Goal: Task Accomplishment & Management: Manage account settings

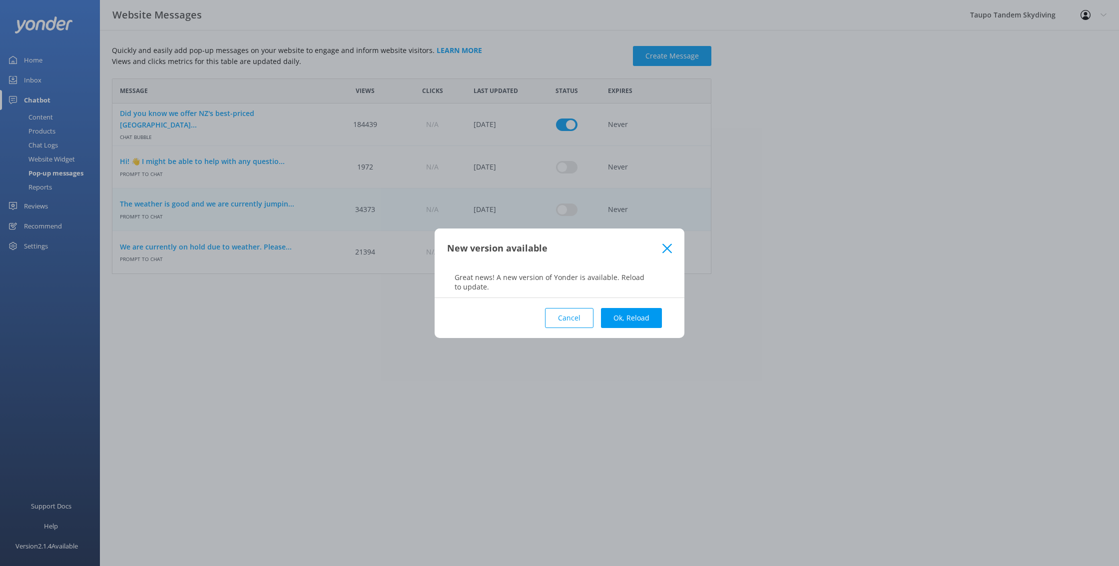
scroll to position [195, 600]
drag, startPoint x: 672, startPoint y: 244, endPoint x: 650, endPoint y: 248, distance: 22.3
click at [669, 244] on div "New version available" at bounding box center [560, 248] width 250 height 40
drag, startPoint x: 658, startPoint y: 252, endPoint x: 659, endPoint y: 265, distance: 12.6
click at [658, 253] on div "New version available" at bounding box center [554, 248] width 215 height 16
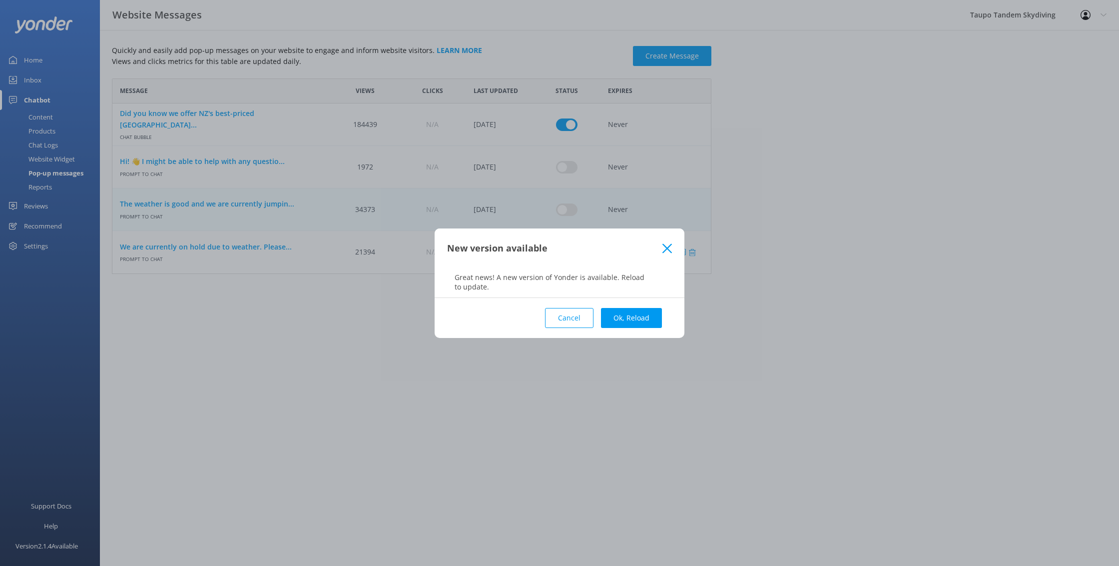
click at [666, 248] on icon at bounding box center [666, 248] width 9 height 10
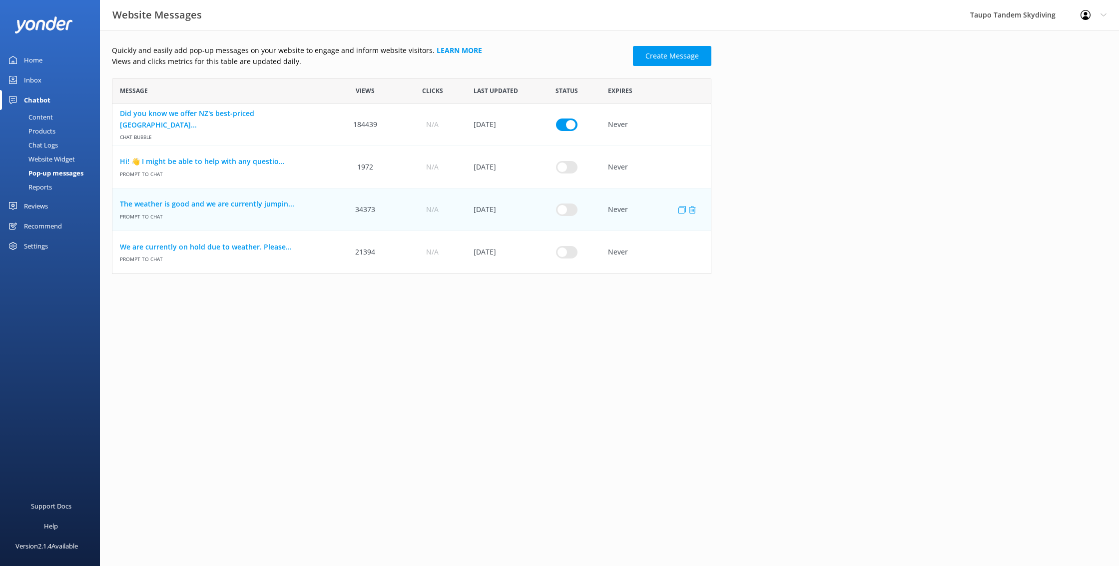
click at [570, 210] on input "row" at bounding box center [566, 209] width 21 height 12
checkbox input "true"
click at [276, 202] on link "The weather is good and we are currently jumpin..." at bounding box center [222, 203] width 204 height 11
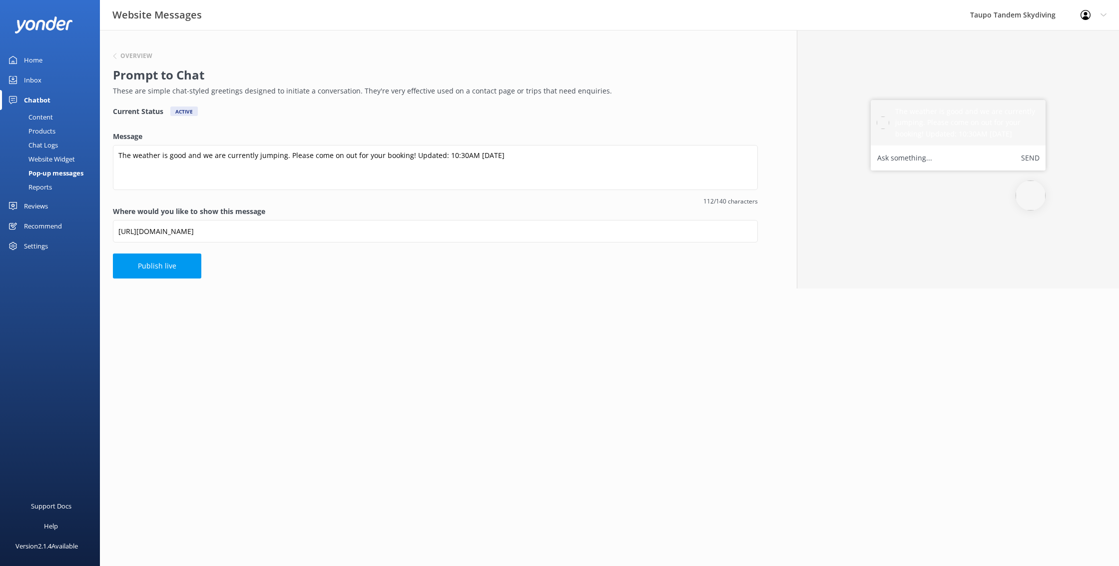
scroll to position [0, 1]
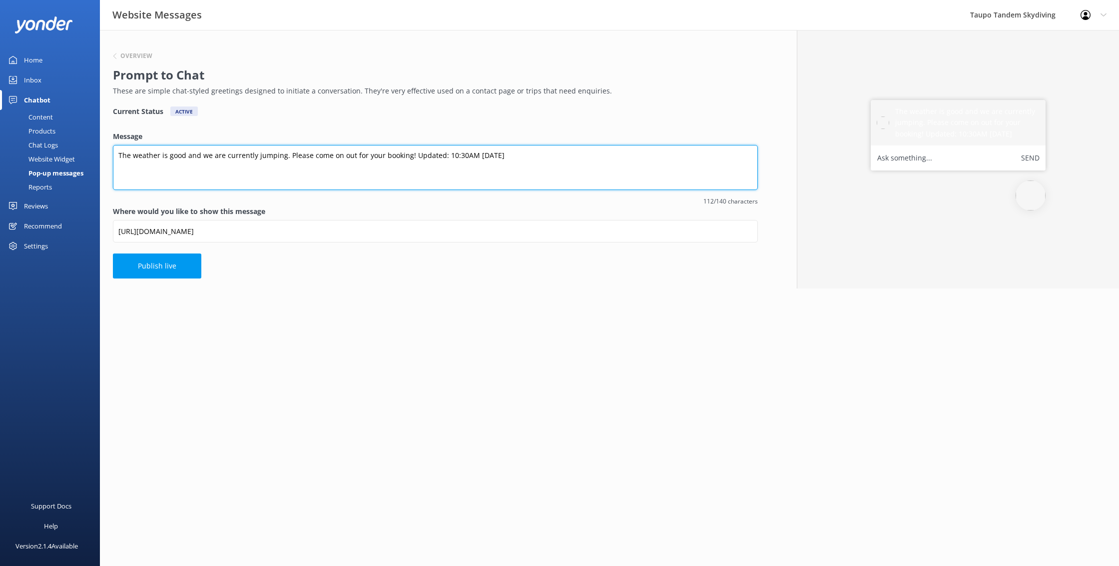
drag, startPoint x: 455, startPoint y: 146, endPoint x: 459, endPoint y: 157, distance: 11.2
click at [455, 147] on textarea "The weather is good and we are currently jumping. Please come on out for your b…" at bounding box center [435, 167] width 645 height 45
click at [459, 156] on textarea "The weather is good and we are currently jumping. Please come on out for your b…" at bounding box center [435, 167] width 645 height 45
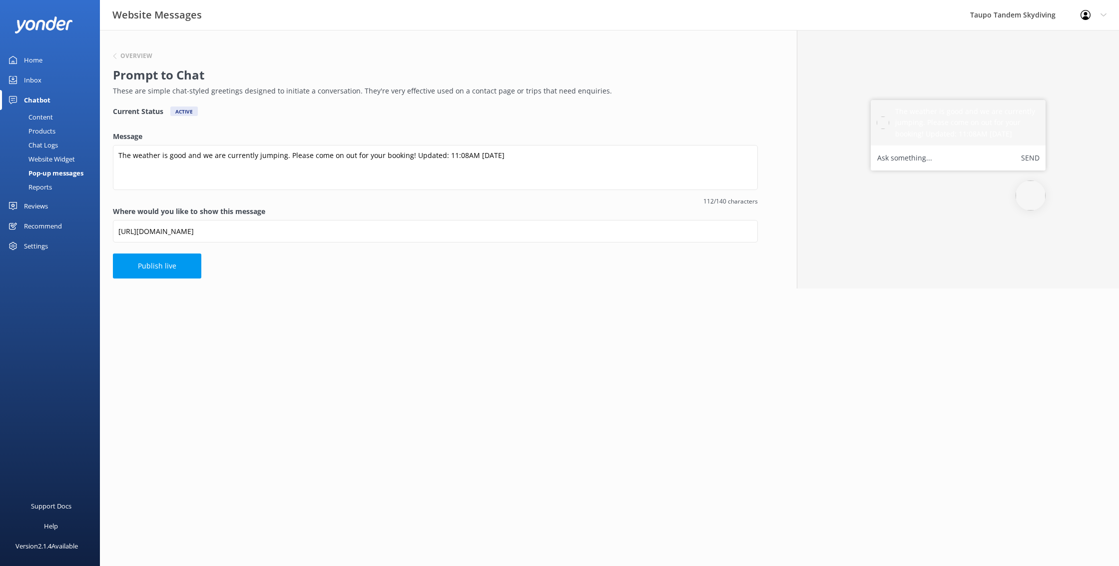
click at [569, 119] on div "Overview Prompt to Chat These are simple chat-styled greetings designed to init…" at bounding box center [435, 159] width 671 height 258
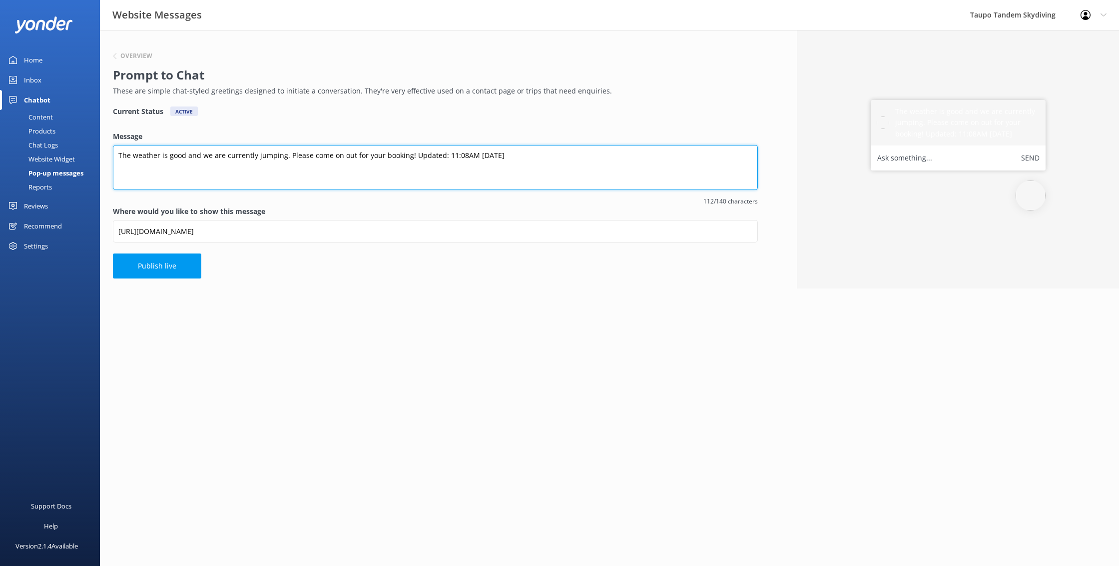
click at [482, 155] on textarea "The weather is good and we are currently jumping. Please come on out for your b…" at bounding box center [435, 167] width 645 height 45
drag, startPoint x: 473, startPoint y: 152, endPoint x: 482, endPoint y: 159, distance: 11.4
click at [473, 152] on textarea "The weather is good and we are currently jumping. Please come on out for your b…" at bounding box center [435, 167] width 645 height 45
type textarea "The weather is good and we are currently jumping. Please come on out for your b…"
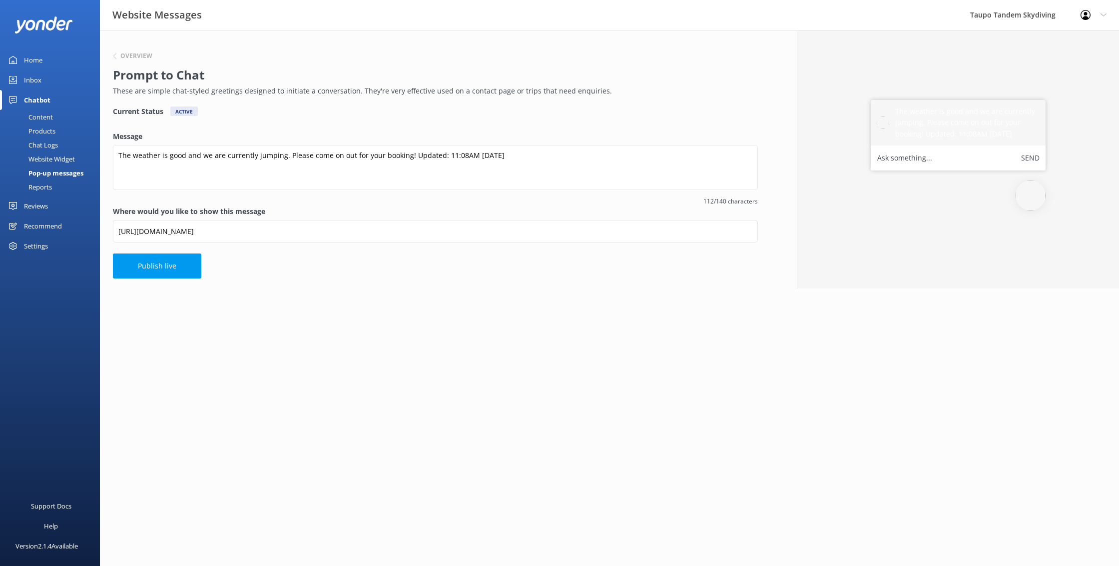
drag, startPoint x: 486, startPoint y: 117, endPoint x: 162, endPoint y: 226, distance: 341.4
click at [486, 118] on div "Overview Prompt to Chat These are simple chat-styled greetings designed to init…" at bounding box center [435, 159] width 671 height 258
click at [146, 272] on button "Publish live" at bounding box center [157, 265] width 88 height 25
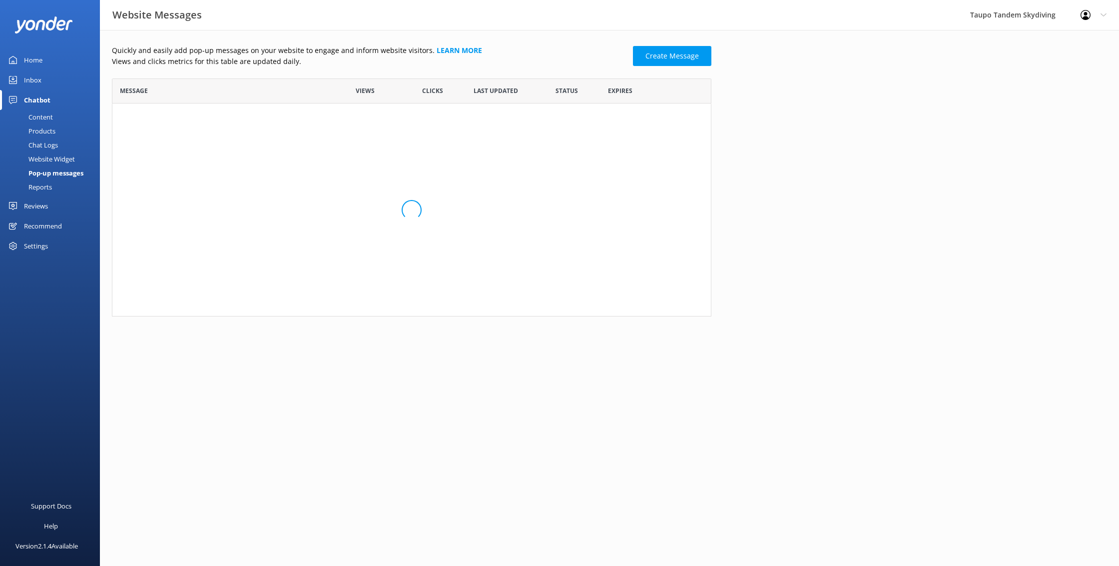
scroll to position [195, 600]
